Goal: Task Accomplishment & Management: Use online tool/utility

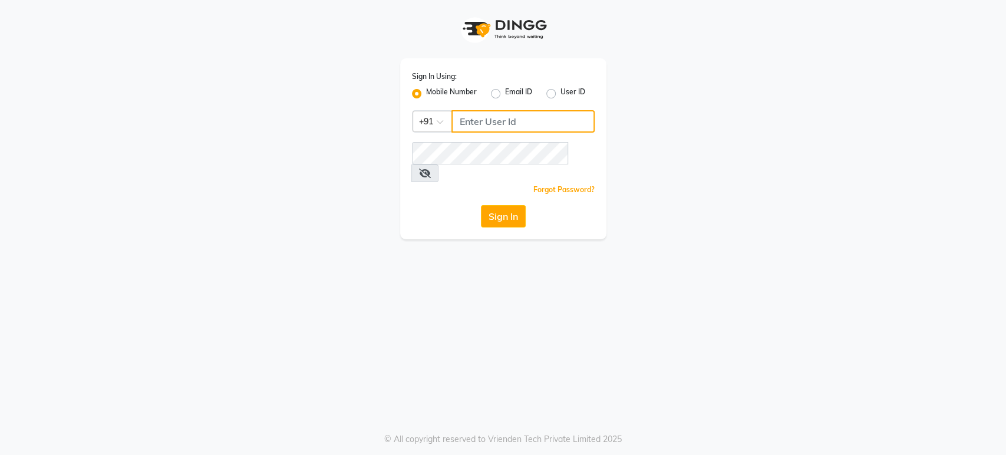
type input "9901294692"
click at [431, 168] on icon at bounding box center [425, 172] width 12 height 9
click at [513, 205] on button "Sign In" at bounding box center [503, 216] width 45 height 22
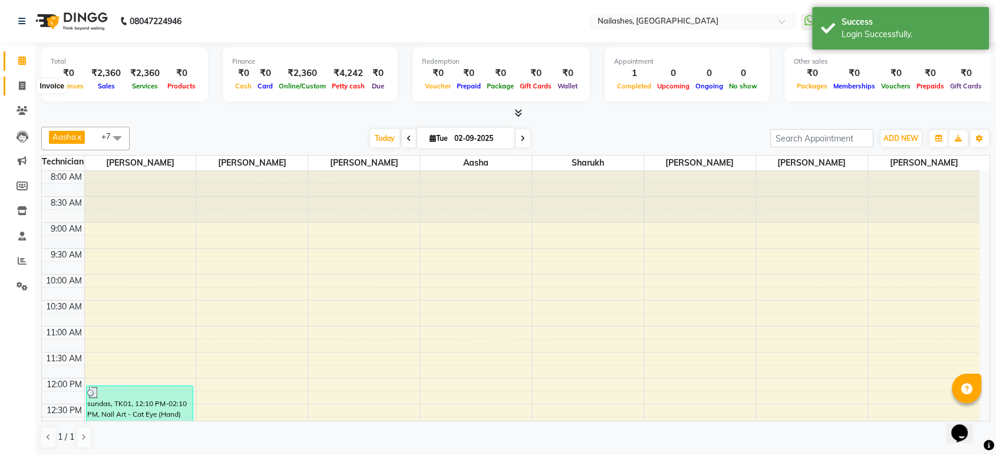
click at [26, 86] on span at bounding box center [22, 87] width 21 height 14
select select "4251"
select select "service"
